Goal: Check status: Check status

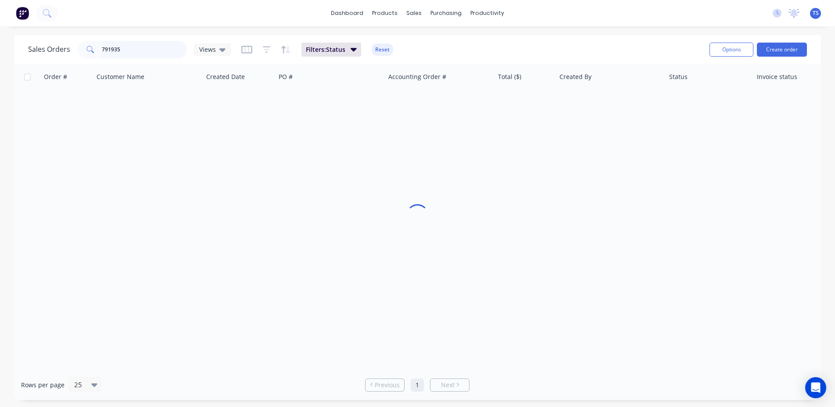
click at [158, 50] on input "791935" at bounding box center [145, 50] width 86 height 18
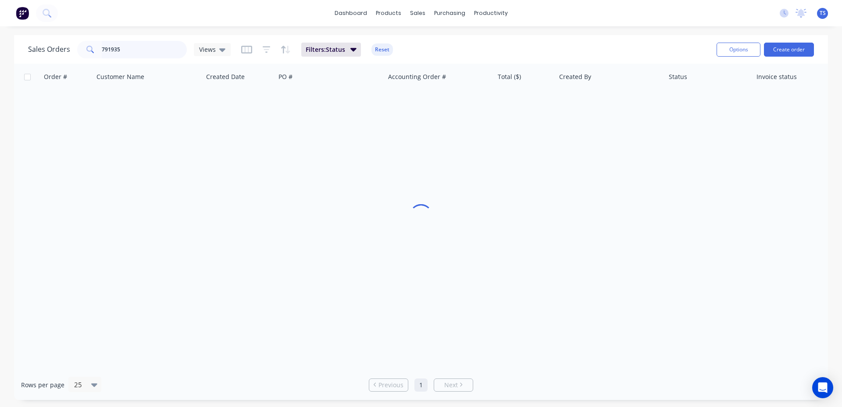
click at [158, 50] on input "791935" at bounding box center [145, 50] width 86 height 18
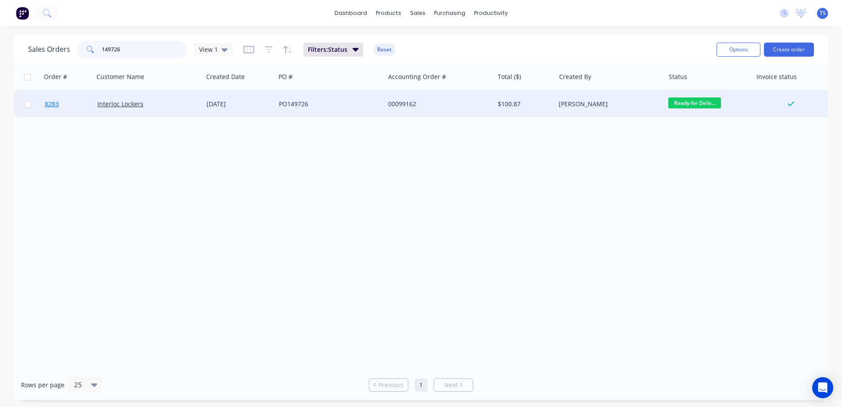
type input "149726"
click at [78, 110] on link "8283" at bounding box center [71, 104] width 53 height 26
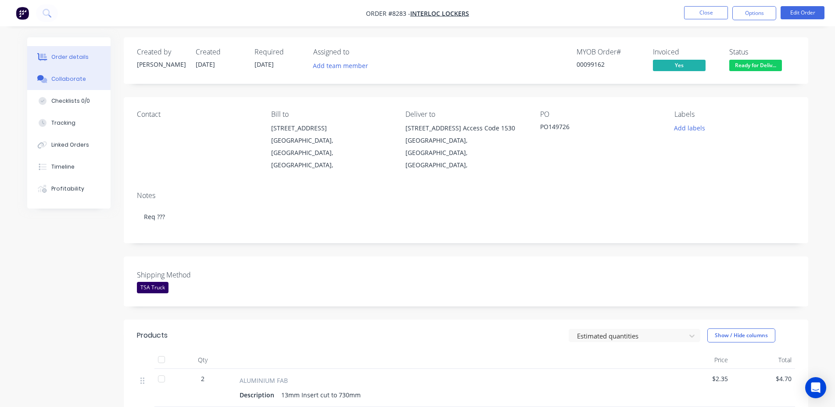
click at [66, 76] on div "Collaborate" at bounding box center [68, 79] width 35 height 8
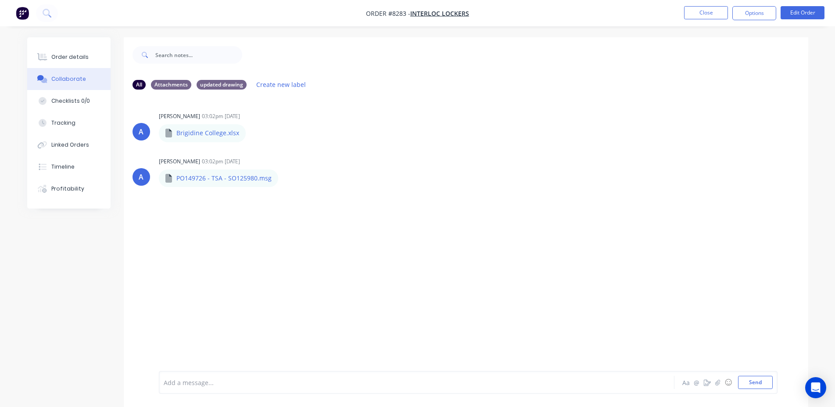
click at [679, 11] on ul "Close Options Edit Order" at bounding box center [753, 13] width 161 height 14
click at [704, 14] on button "Close" at bounding box center [706, 12] width 44 height 13
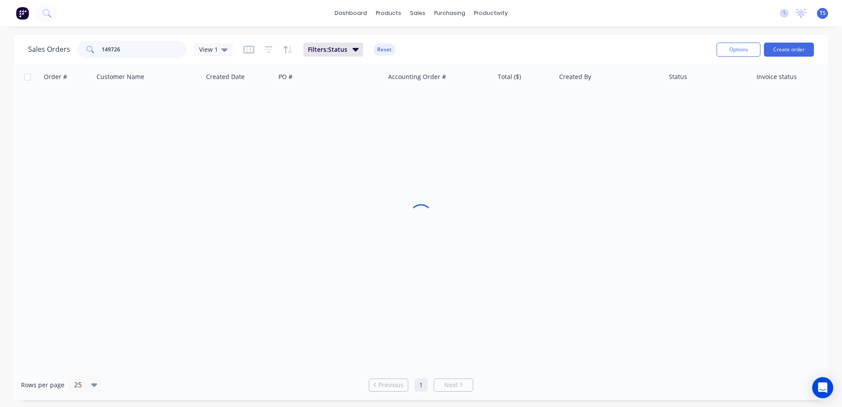
click at [146, 48] on input "149726" at bounding box center [145, 50] width 86 height 18
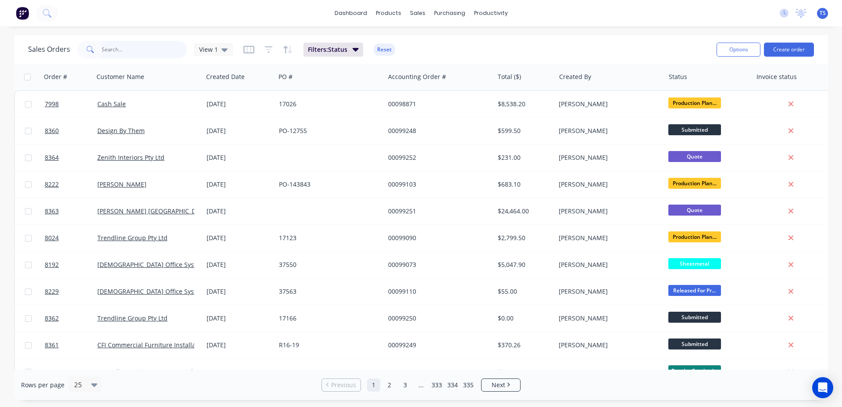
click at [153, 50] on input "text" at bounding box center [145, 50] width 86 height 18
click at [130, 43] on input "text" at bounding box center [145, 50] width 86 height 18
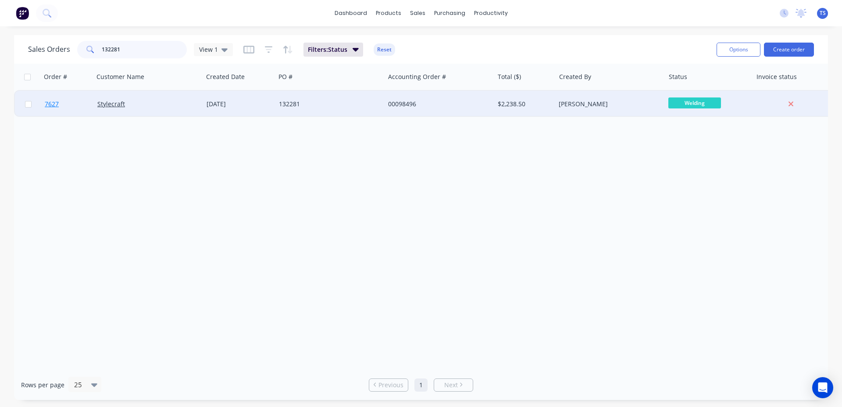
type input "132281"
click at [54, 107] on span "7627" at bounding box center [52, 104] width 14 height 9
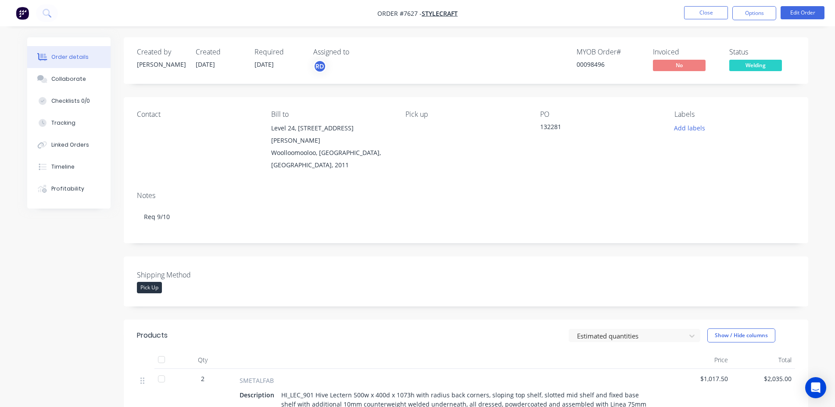
click at [594, 66] on div "00098496" at bounding box center [609, 64] width 66 height 9
copy div "00098496"
click at [79, 168] on button "Timeline" at bounding box center [68, 167] width 83 height 22
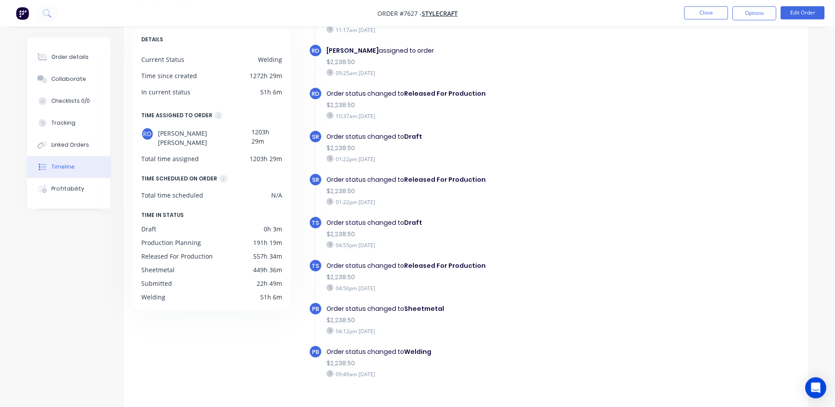
scroll to position [68, 0]
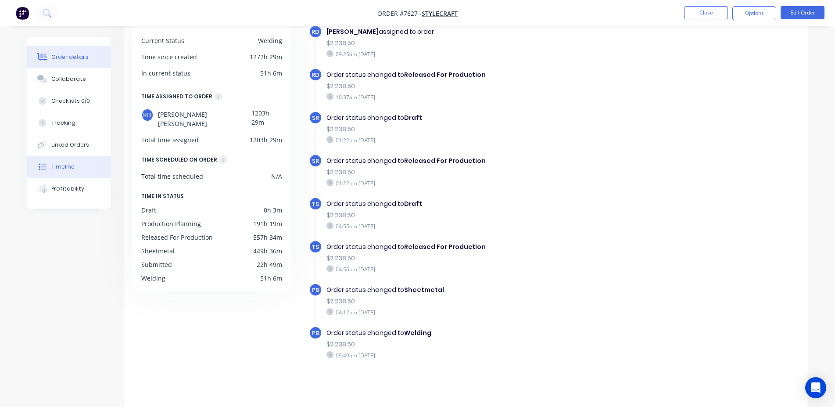
click at [89, 60] on button "Order details" at bounding box center [68, 57] width 83 height 22
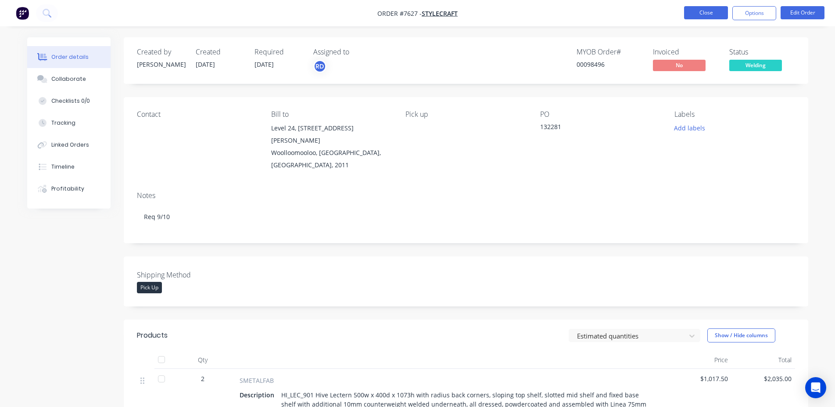
click at [695, 11] on button "Close" at bounding box center [706, 12] width 44 height 13
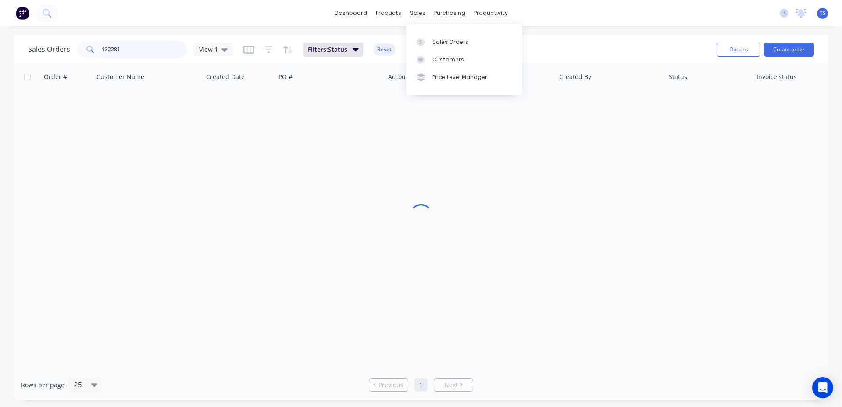
click at [151, 54] on input "132281" at bounding box center [145, 50] width 86 height 18
type input "133186"
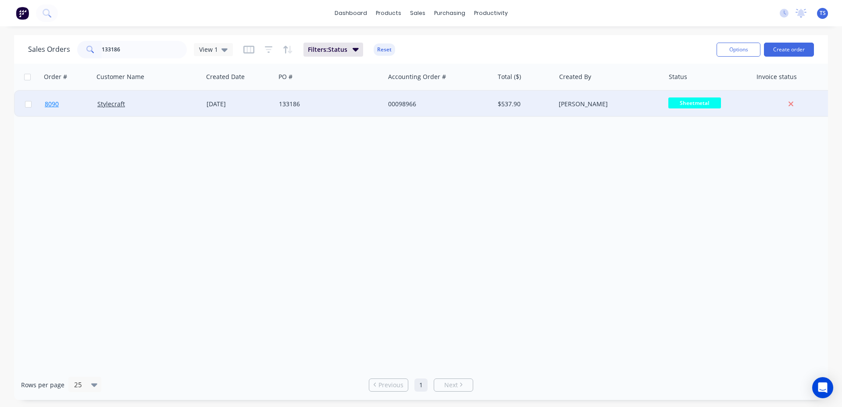
click at [57, 102] on span "8090" at bounding box center [52, 104] width 14 height 9
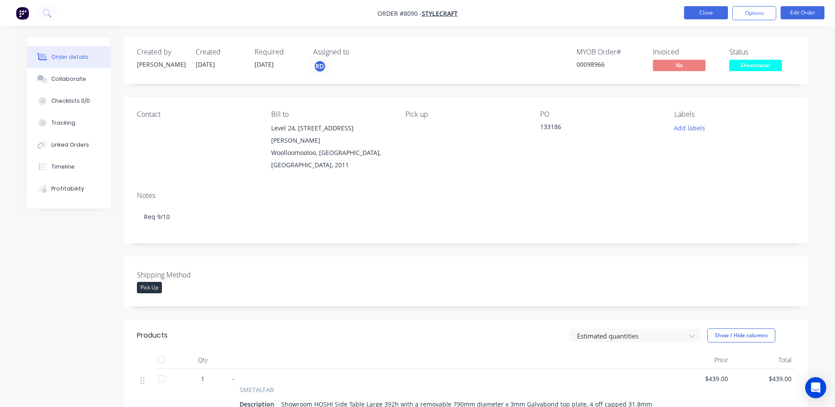
click at [699, 17] on button "Close" at bounding box center [706, 12] width 44 height 13
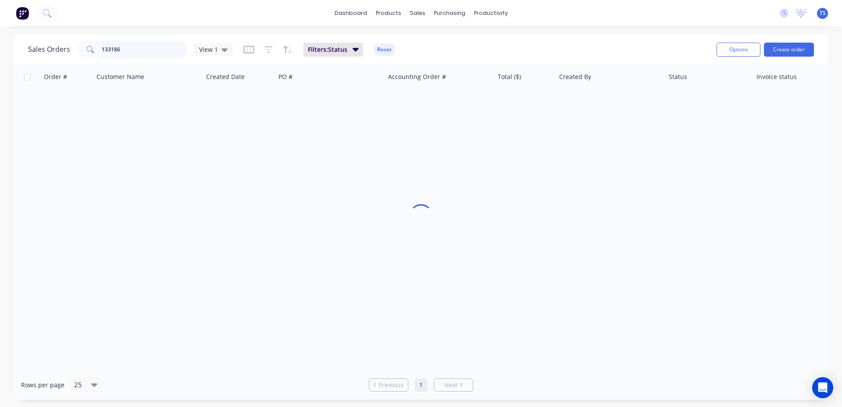
click at [143, 47] on input "133186" at bounding box center [145, 50] width 86 height 18
click at [153, 51] on input "133186" at bounding box center [145, 50] width 86 height 18
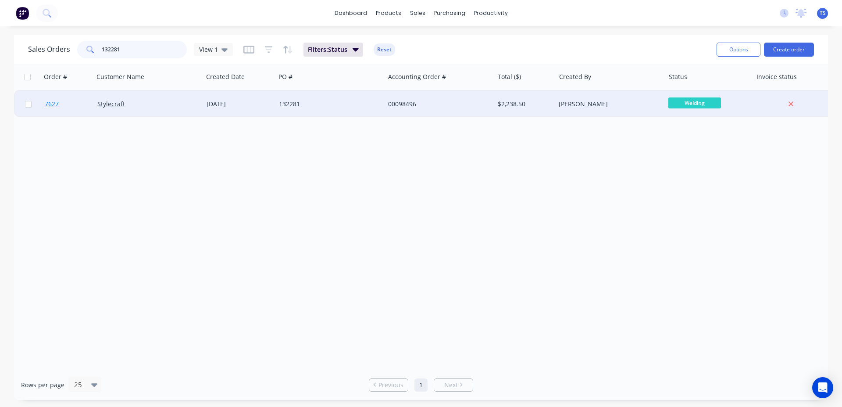
type input "132281"
click at [67, 109] on link "7627" at bounding box center [71, 104] width 53 height 26
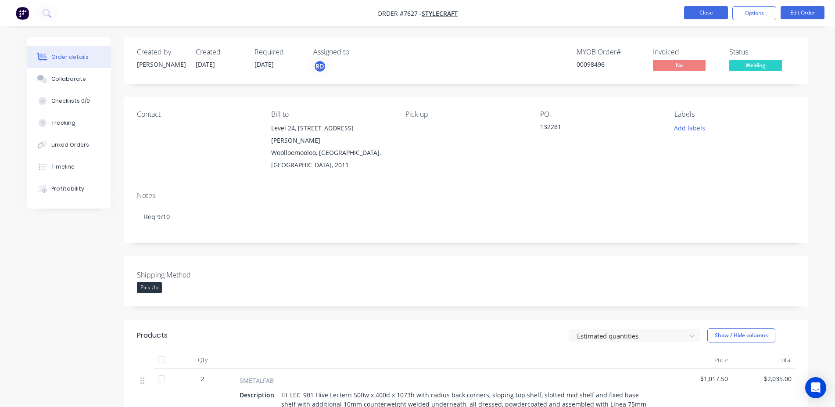
click at [713, 12] on button "Close" at bounding box center [706, 12] width 44 height 13
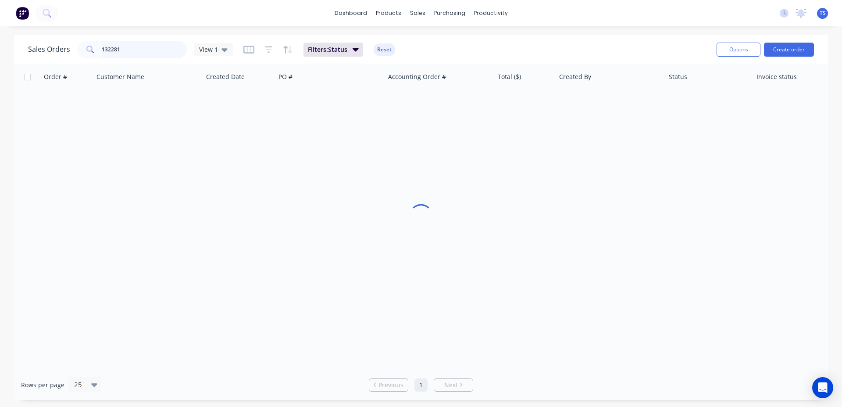
click at [149, 44] on input "132281" at bounding box center [145, 50] width 86 height 18
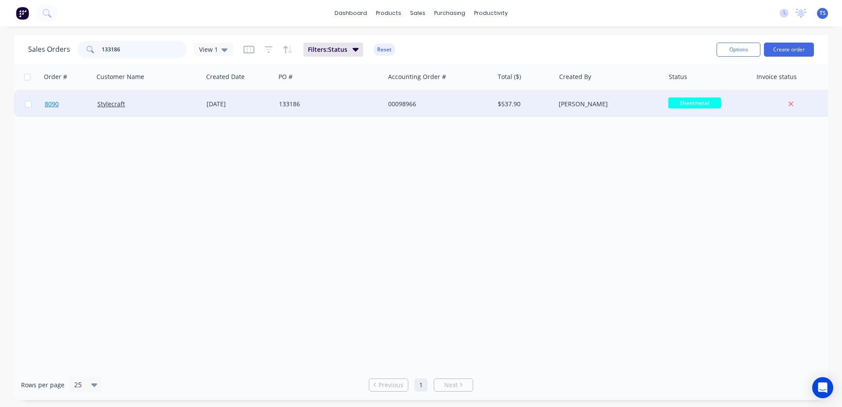
type input "133186"
click at [56, 102] on span "8090" at bounding box center [52, 104] width 14 height 9
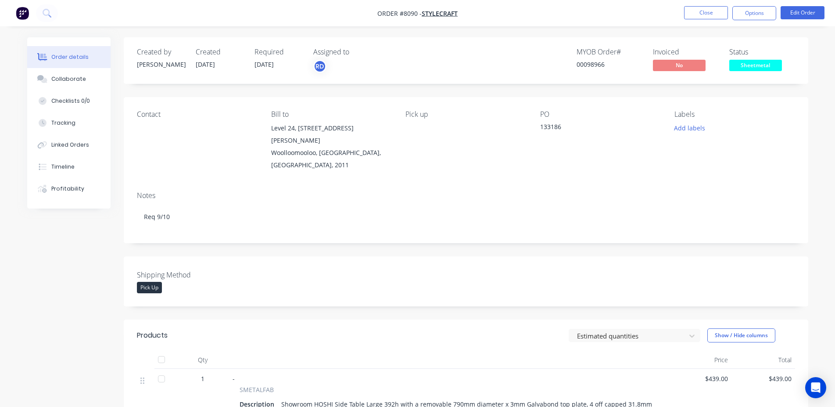
click at [583, 70] on div "MYOB Order # 00098966" at bounding box center [609, 60] width 66 height 25
click at [585, 66] on div "00098966" at bounding box center [609, 64] width 66 height 9
copy div "00098966"
click at [713, 11] on button "Close" at bounding box center [706, 12] width 44 height 13
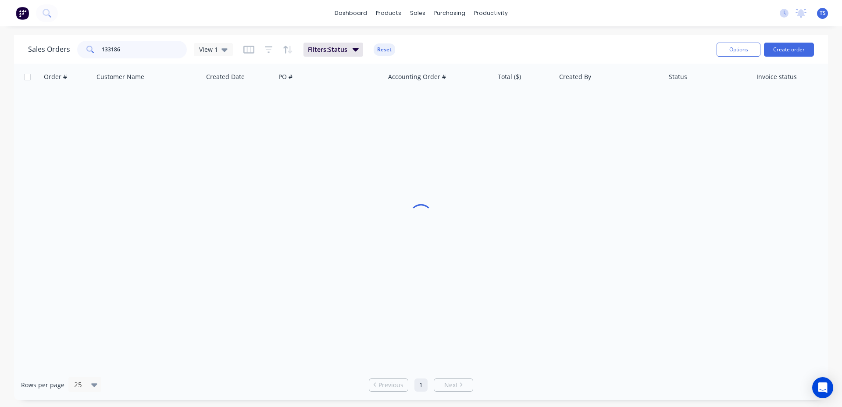
click at [152, 47] on input "133186" at bounding box center [145, 50] width 86 height 18
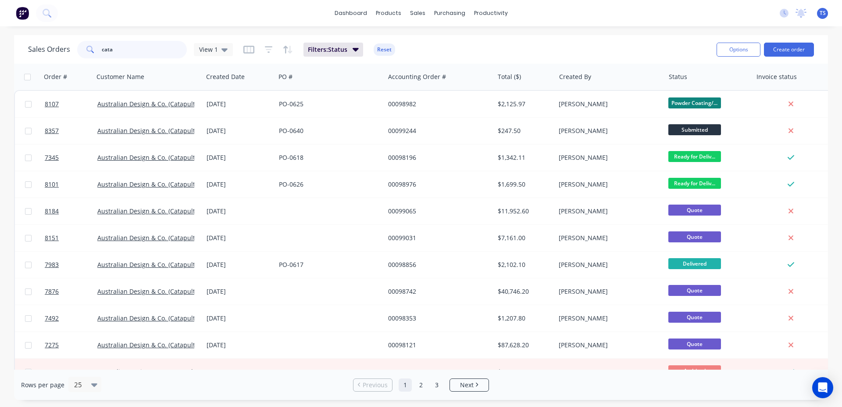
type input "cata"
